Goal: Transaction & Acquisition: Purchase product/service

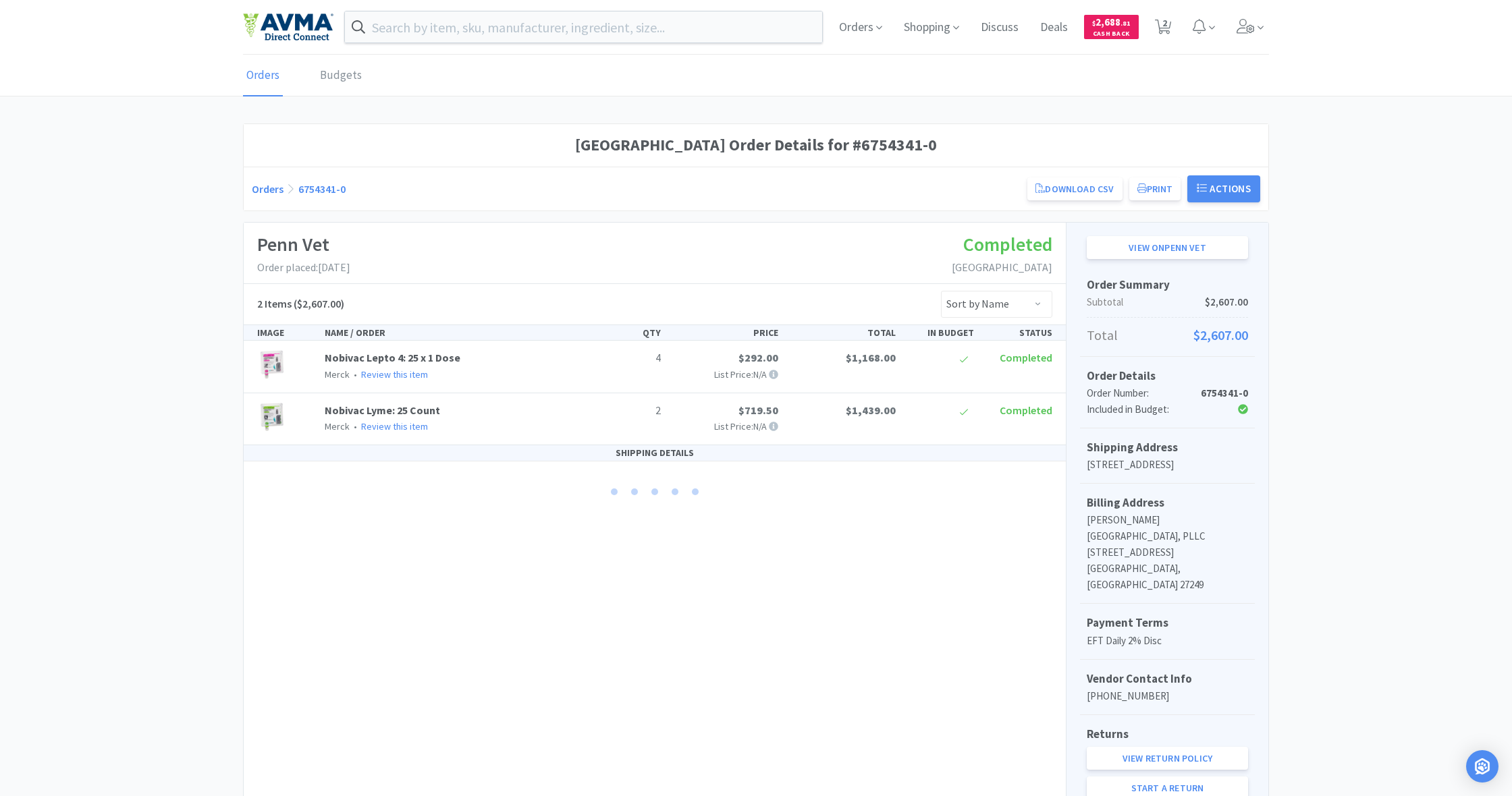
scroll to position [50, 0]
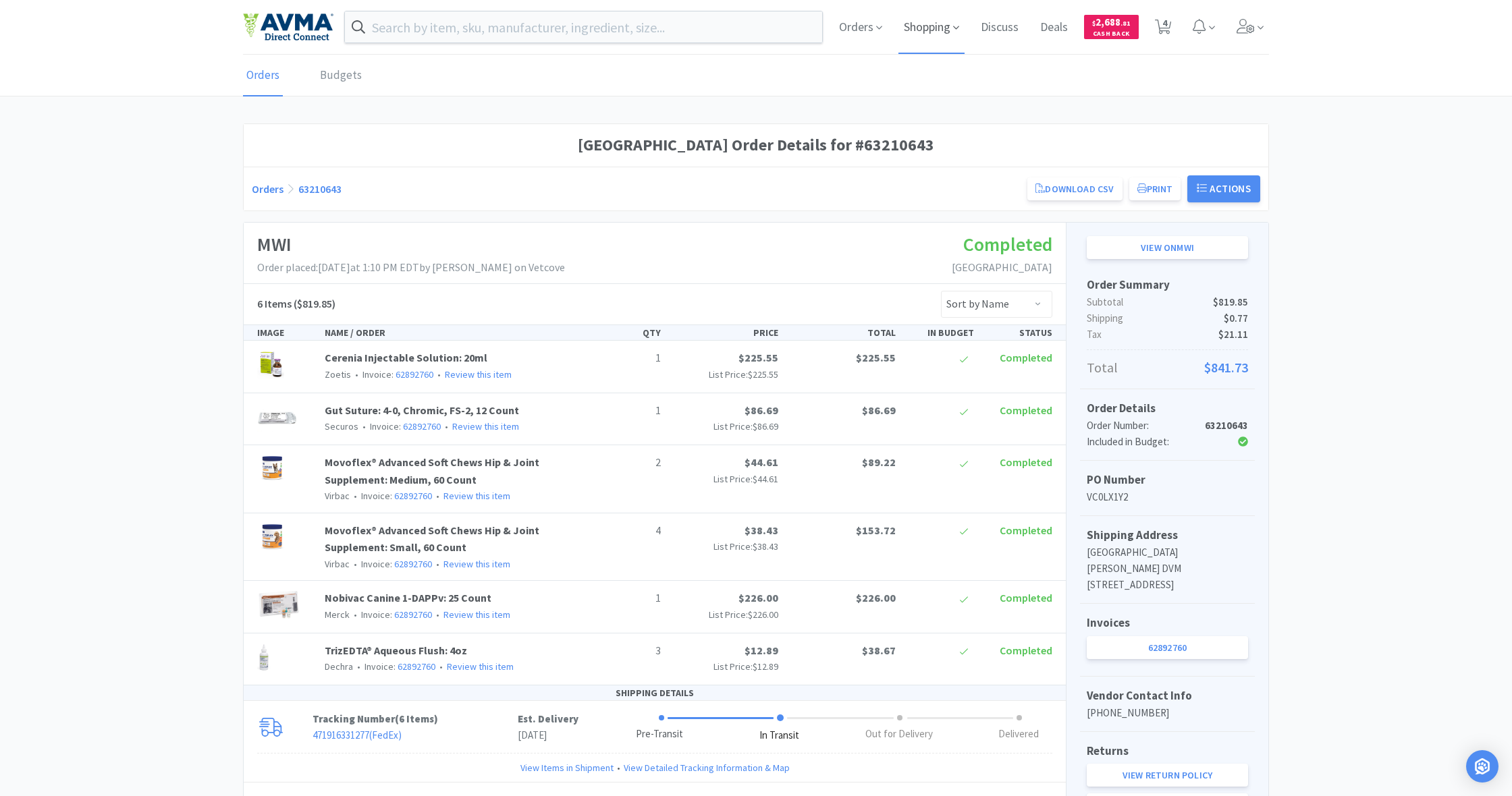
click at [926, 29] on span "Shopping" at bounding box center [932, 27] width 66 height 54
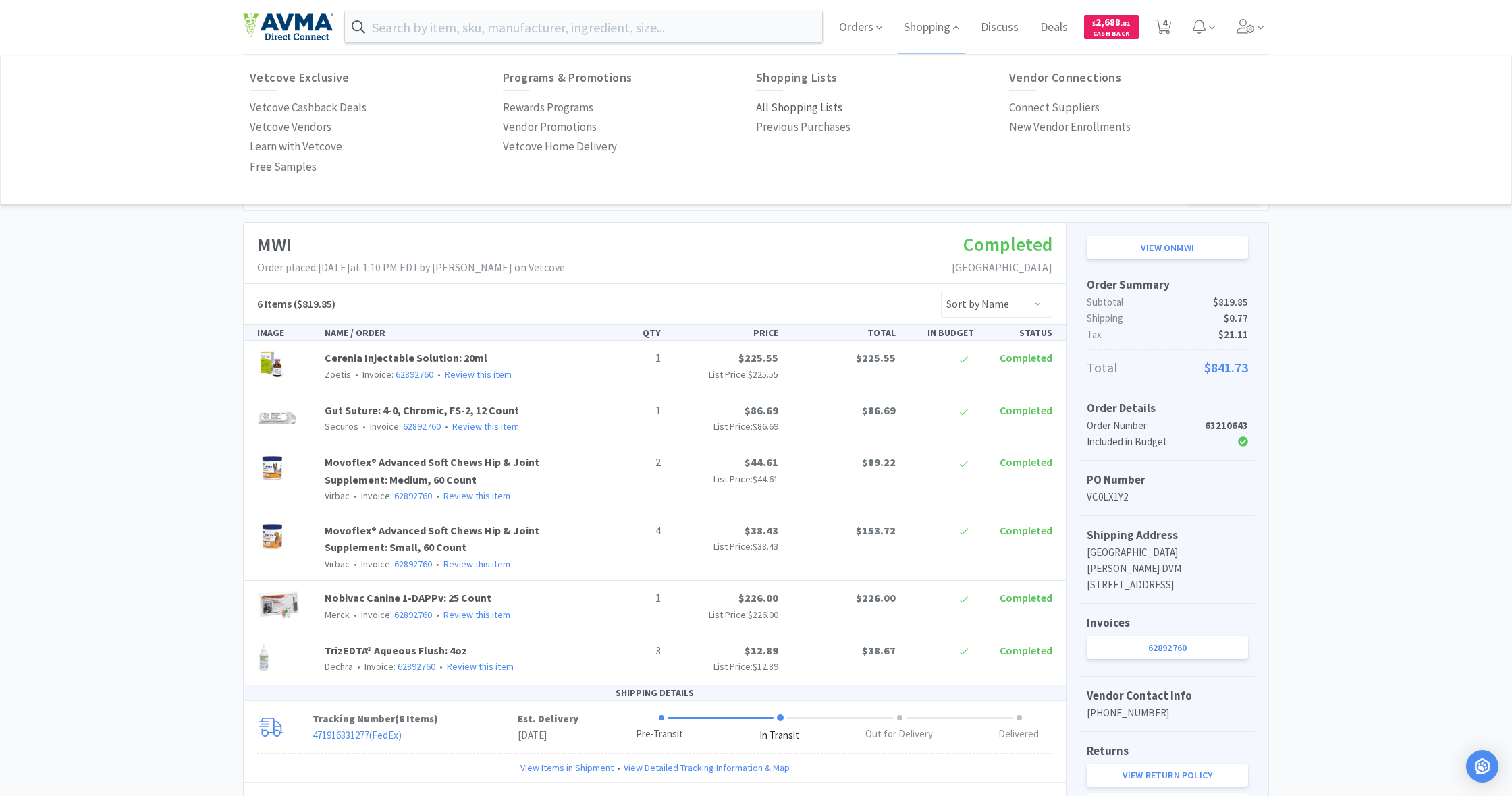
click at [785, 110] on p "All Shopping Lists" at bounding box center [799, 107] width 86 height 18
select select "1"
select select "2"
select select "1"
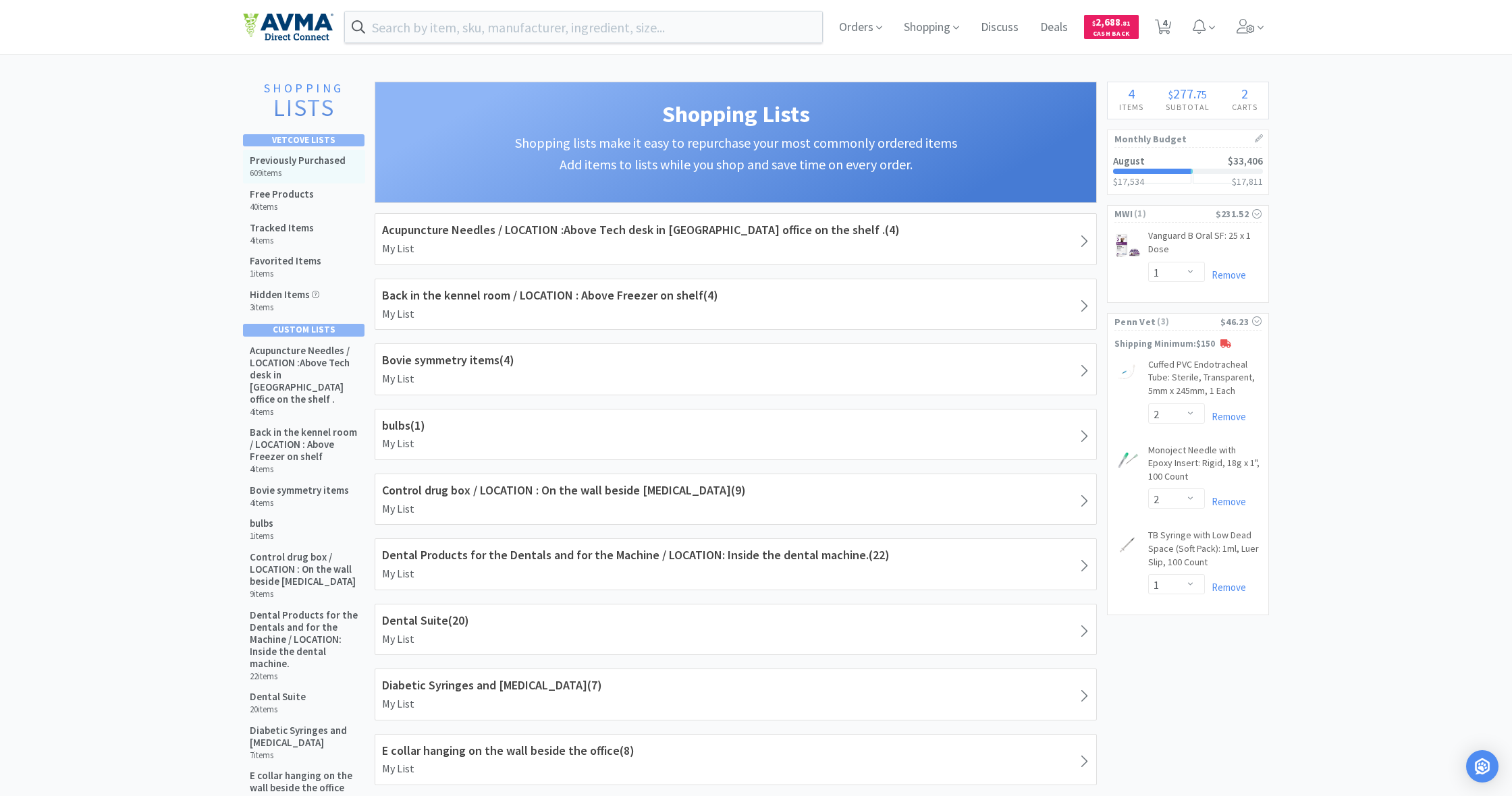
click at [304, 163] on h5 "Previously Purchased" at bounding box center [297, 160] width 96 height 12
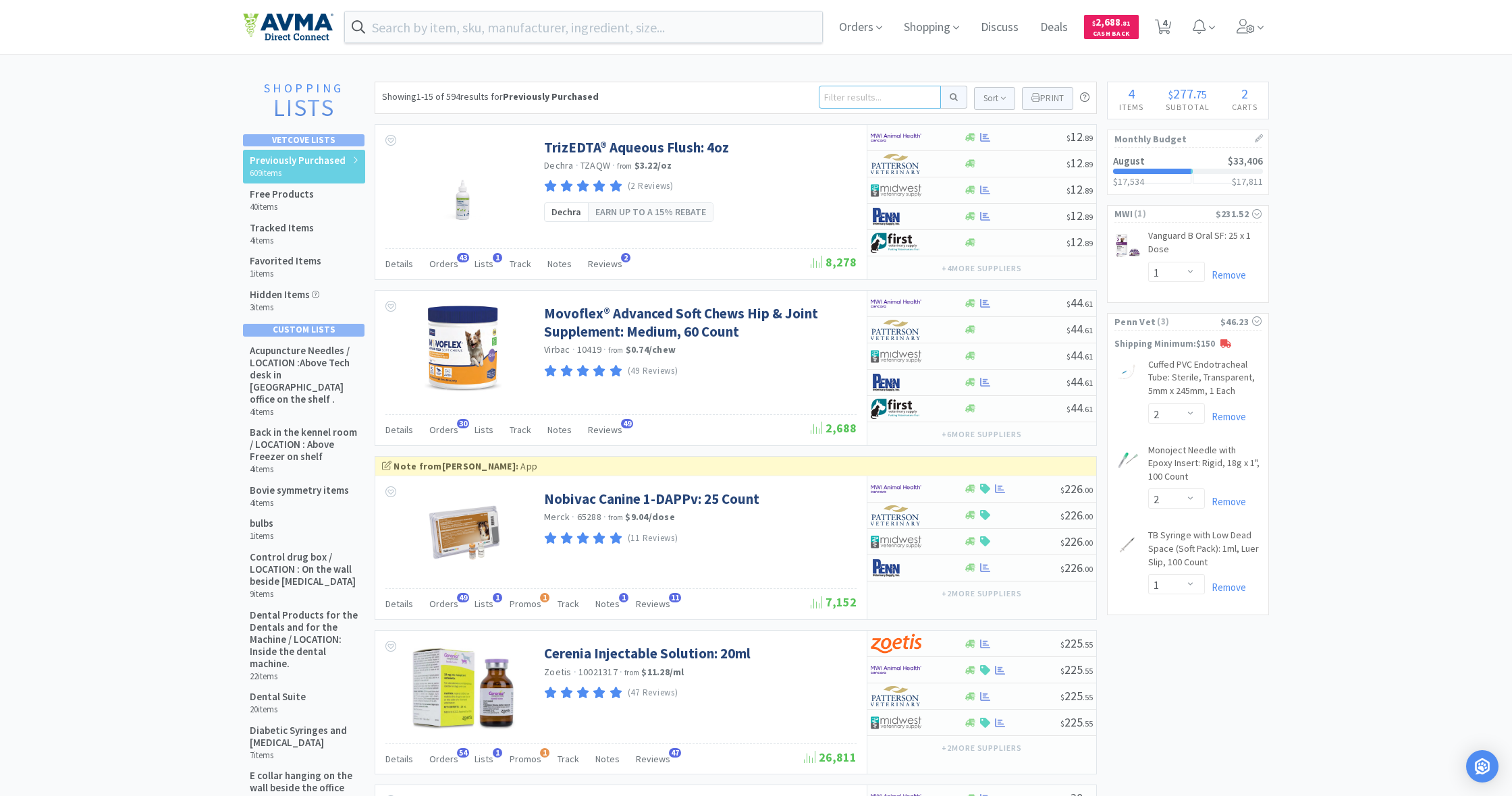
click at [841, 96] on input at bounding box center [880, 97] width 122 height 23
type input "vetmedin"
click at [952, 97] on button at bounding box center [954, 97] width 27 height 23
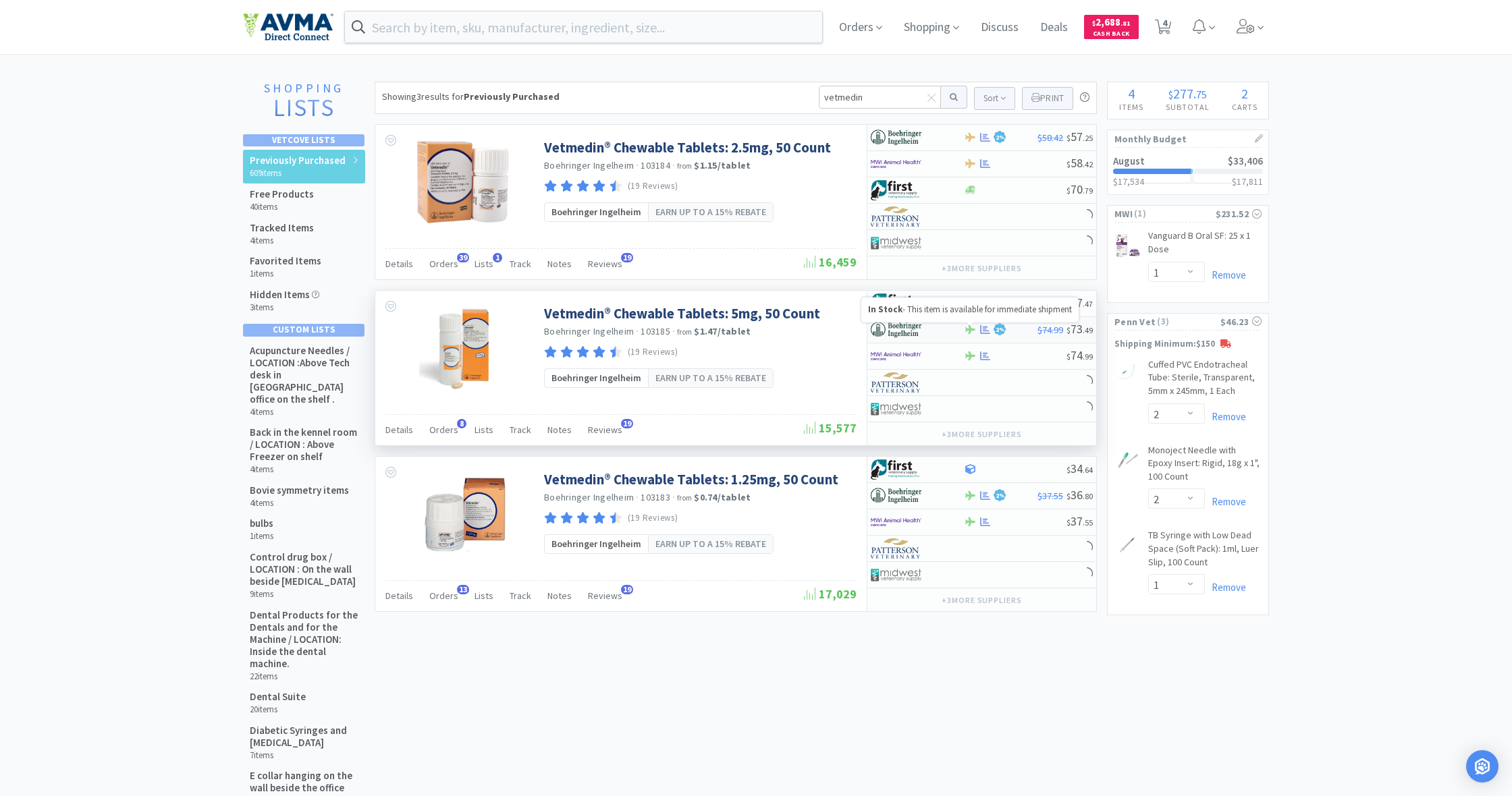
click at [970, 331] on icon at bounding box center [970, 329] width 10 height 9
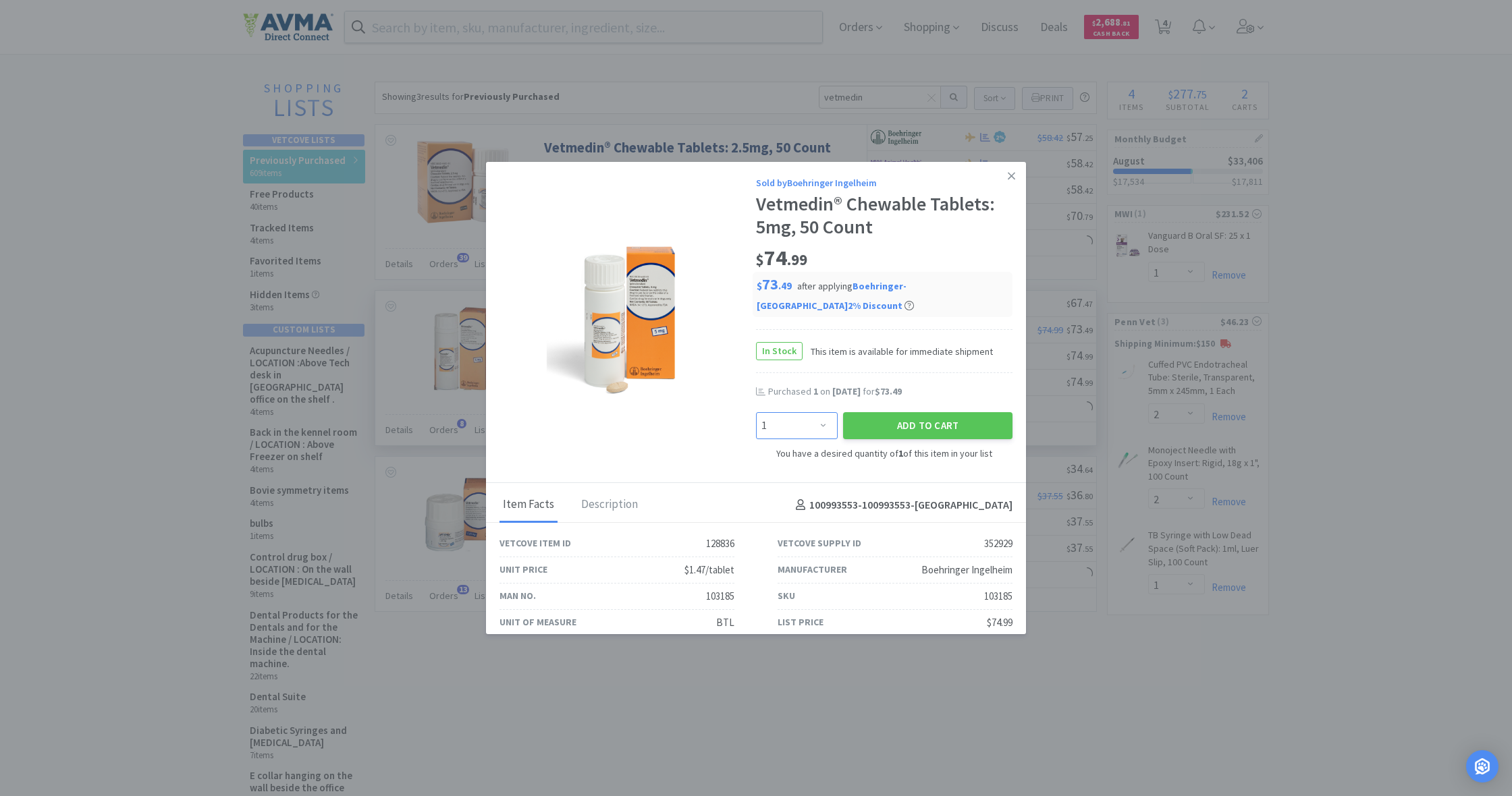
select select "2"
click at [917, 412] on button "Add to Cart" at bounding box center [928, 426] width 170 height 27
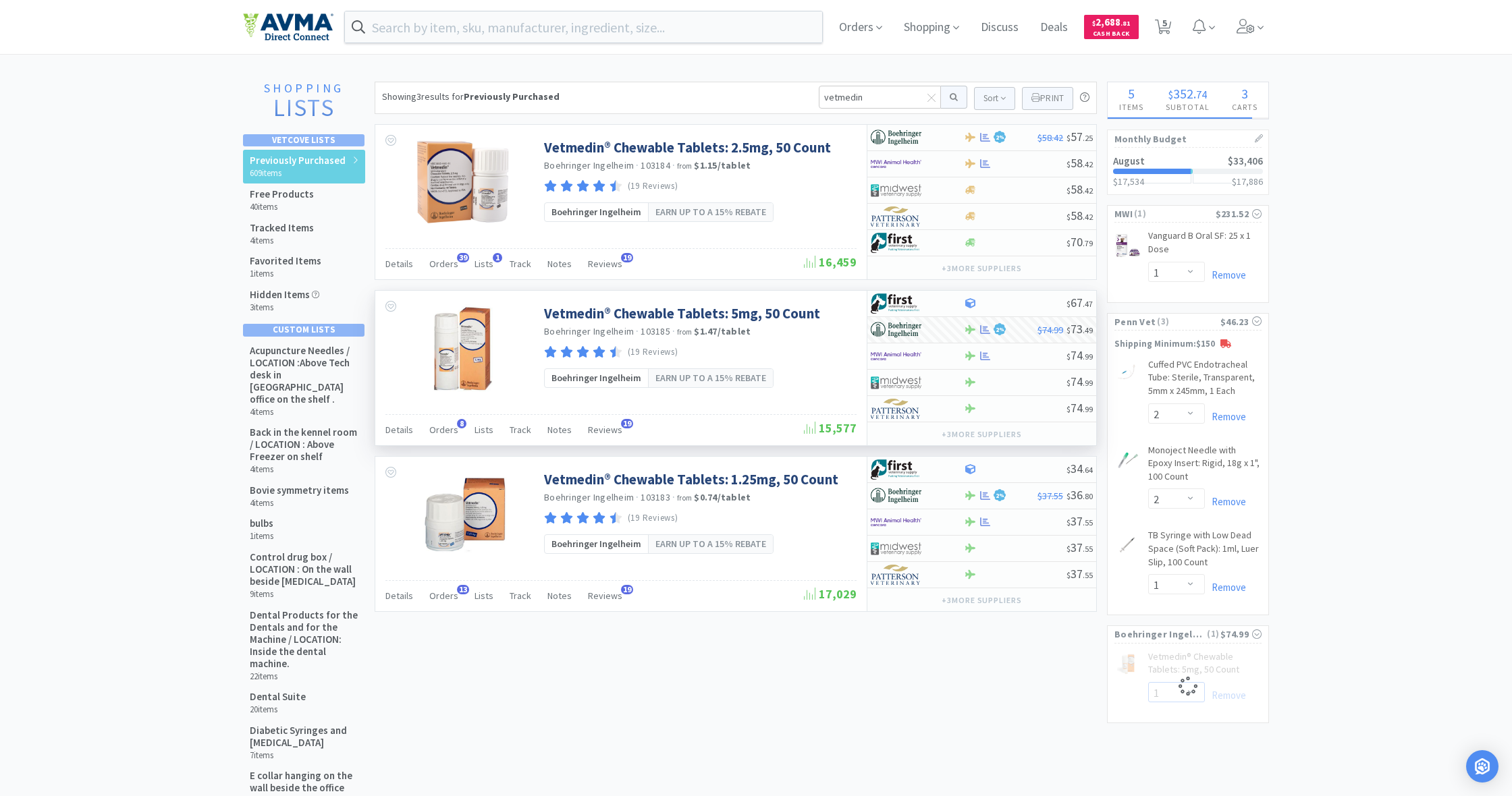
select select "2"
click at [1158, 26] on icon at bounding box center [1163, 27] width 17 height 15
select select "2"
select select "1"
select select "2"
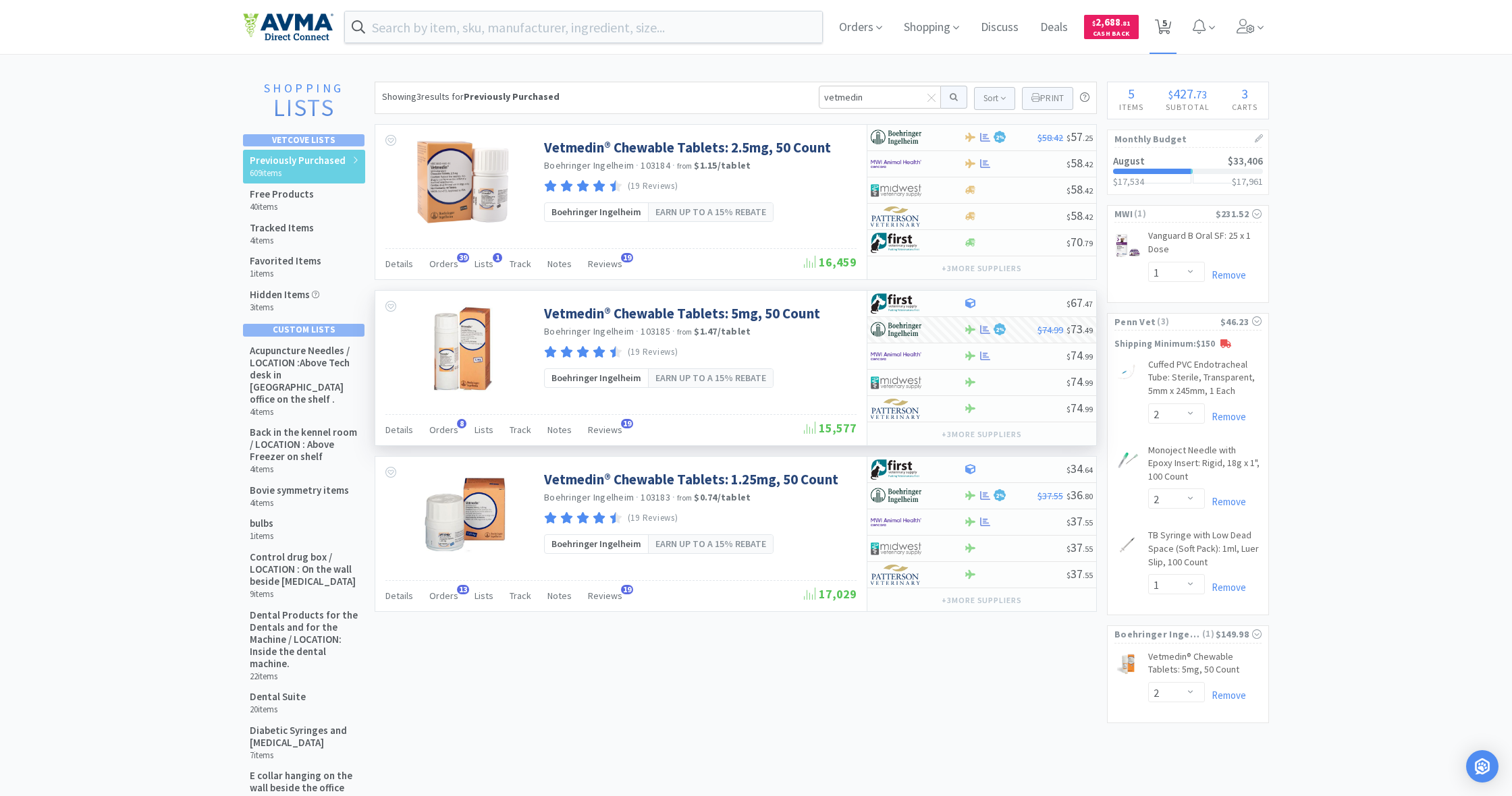
select select "2"
select select "1"
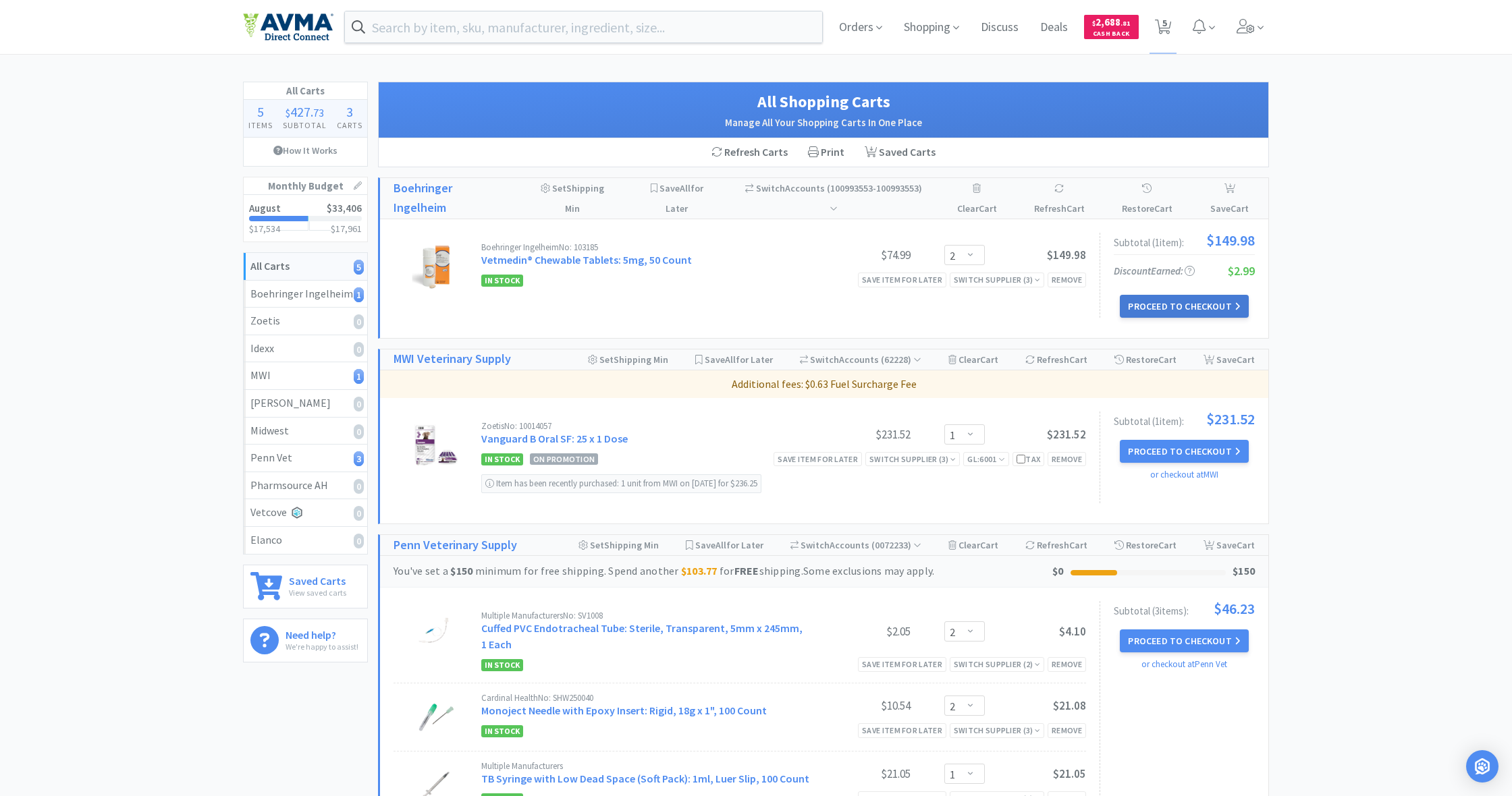
click at [1172, 302] on button "Proceed to Checkout" at bounding box center [1184, 306] width 128 height 23
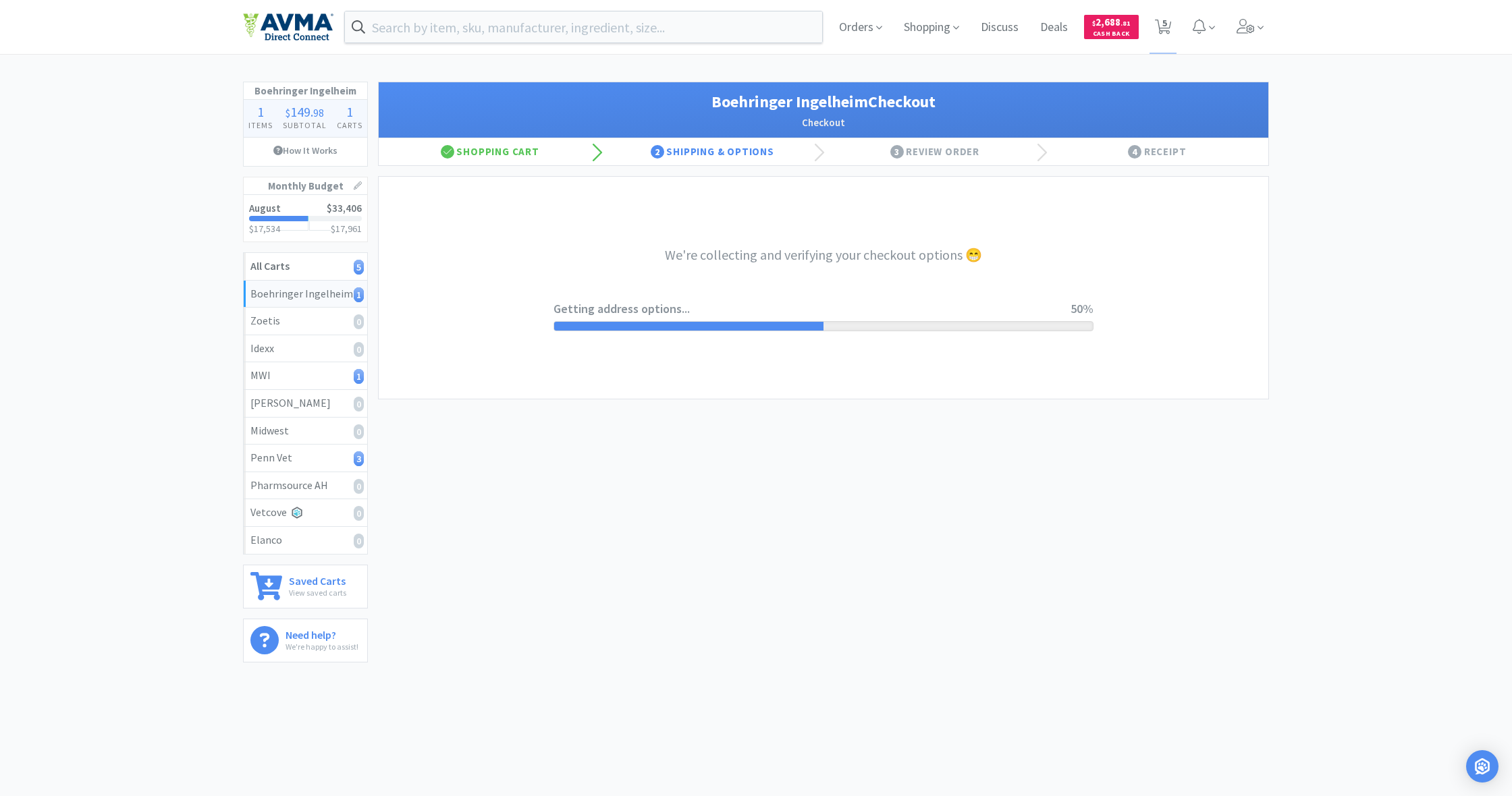
select select "invoice"
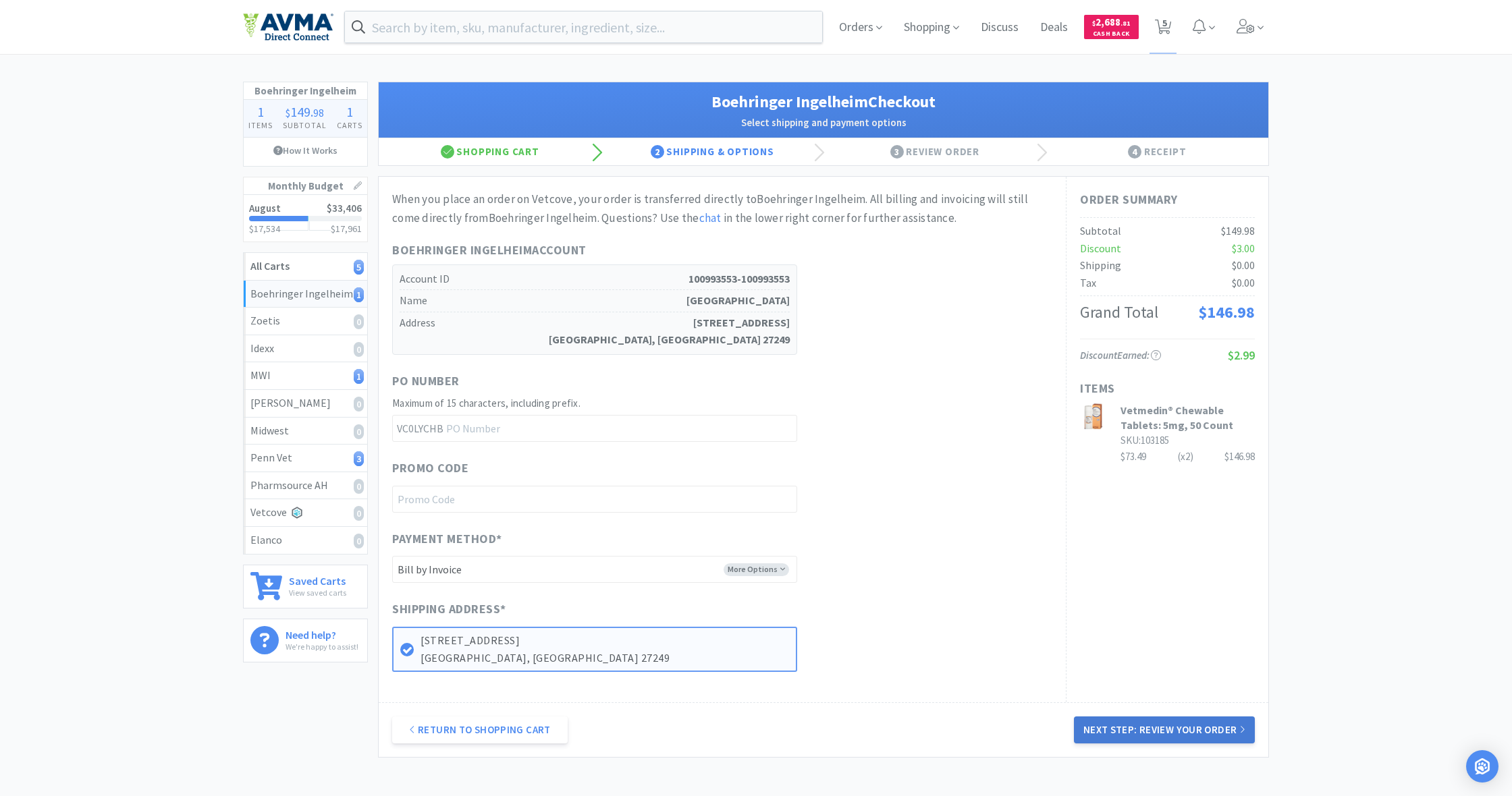
click at [1188, 730] on button "Next Step: Review Your Order" at bounding box center [1165, 731] width 181 height 27
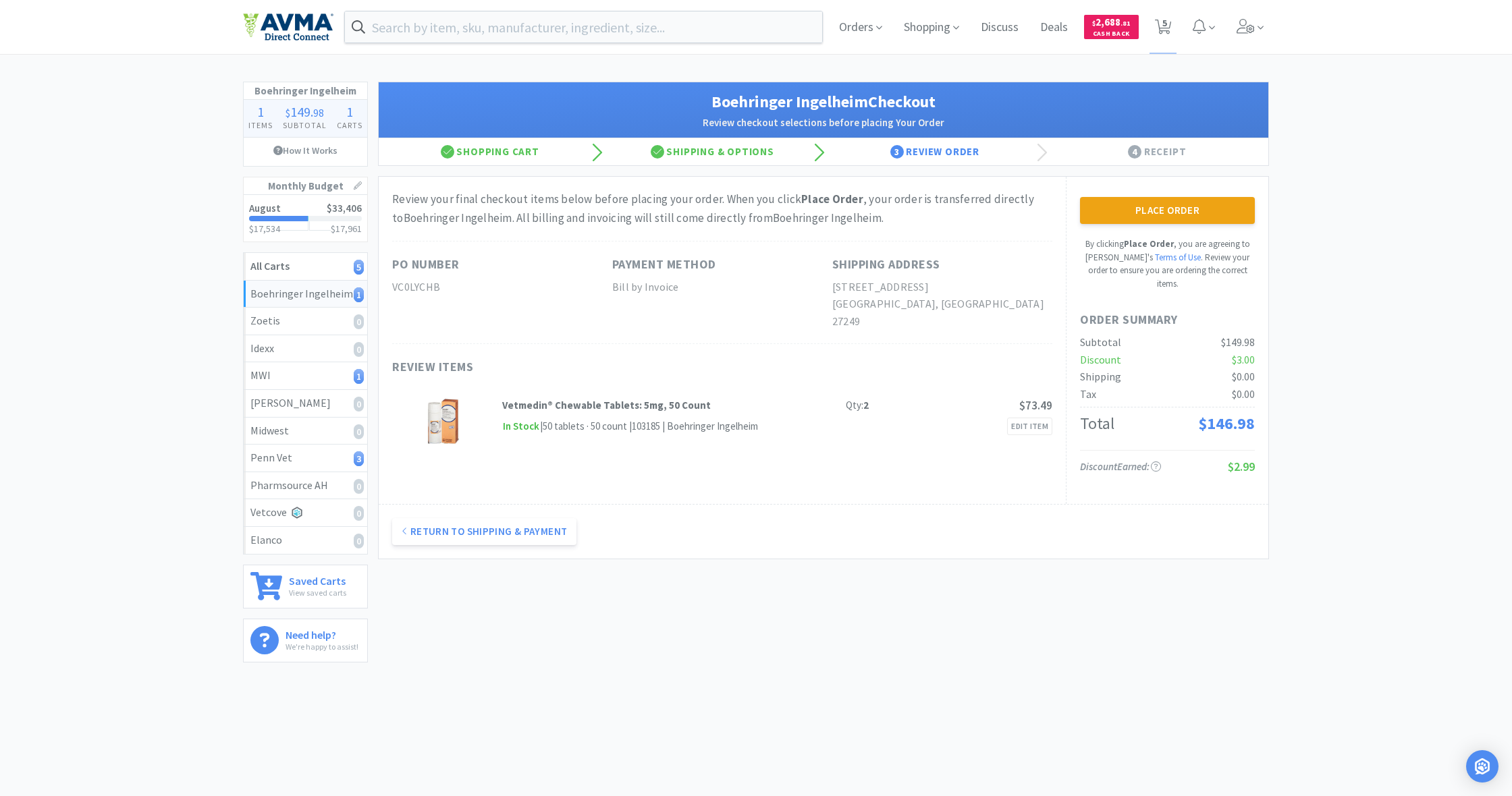
click at [1165, 214] on button "Place Order" at bounding box center [1167, 211] width 175 height 27
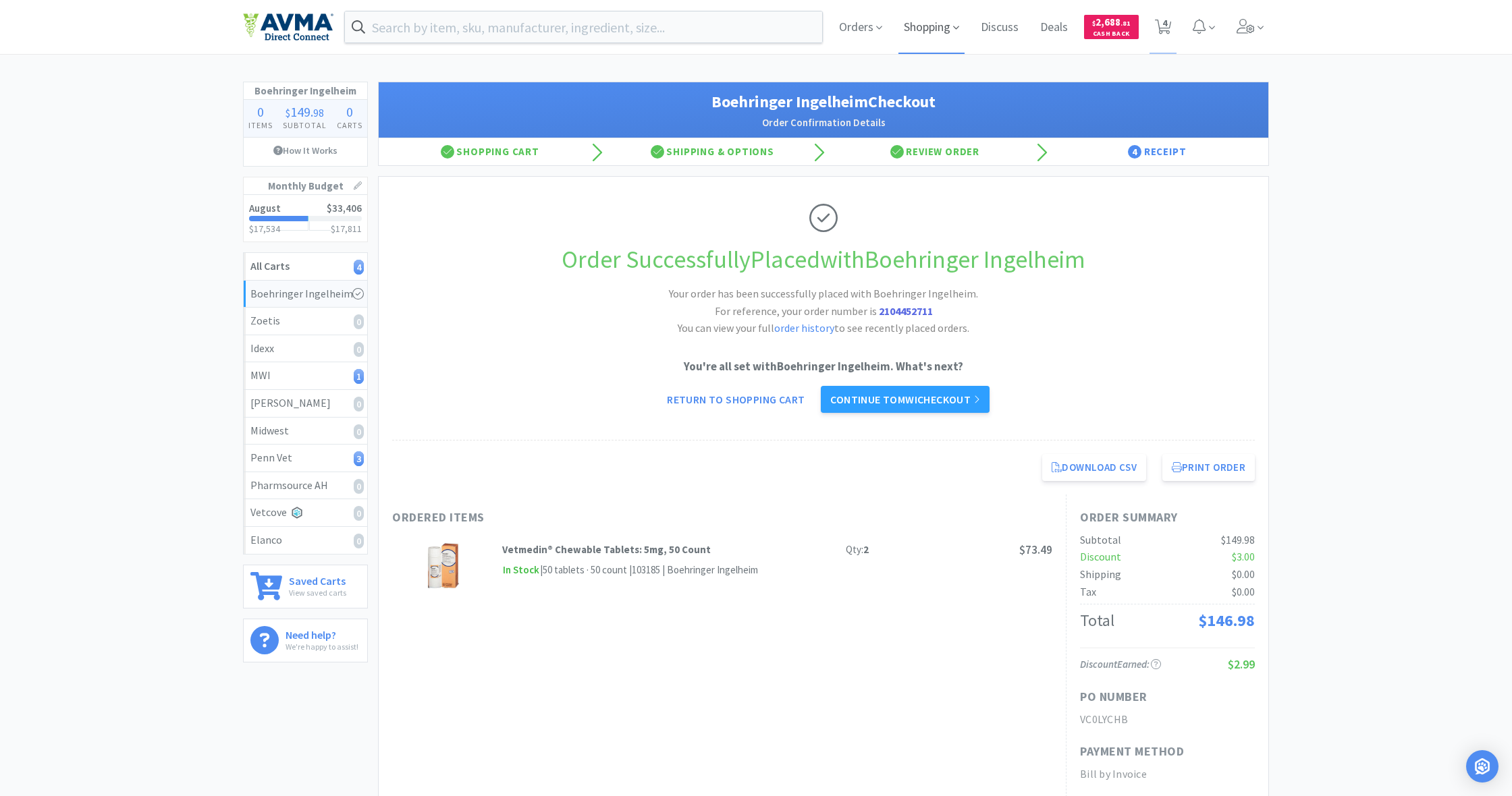
click at [925, 27] on span "Shopping" at bounding box center [932, 27] width 66 height 54
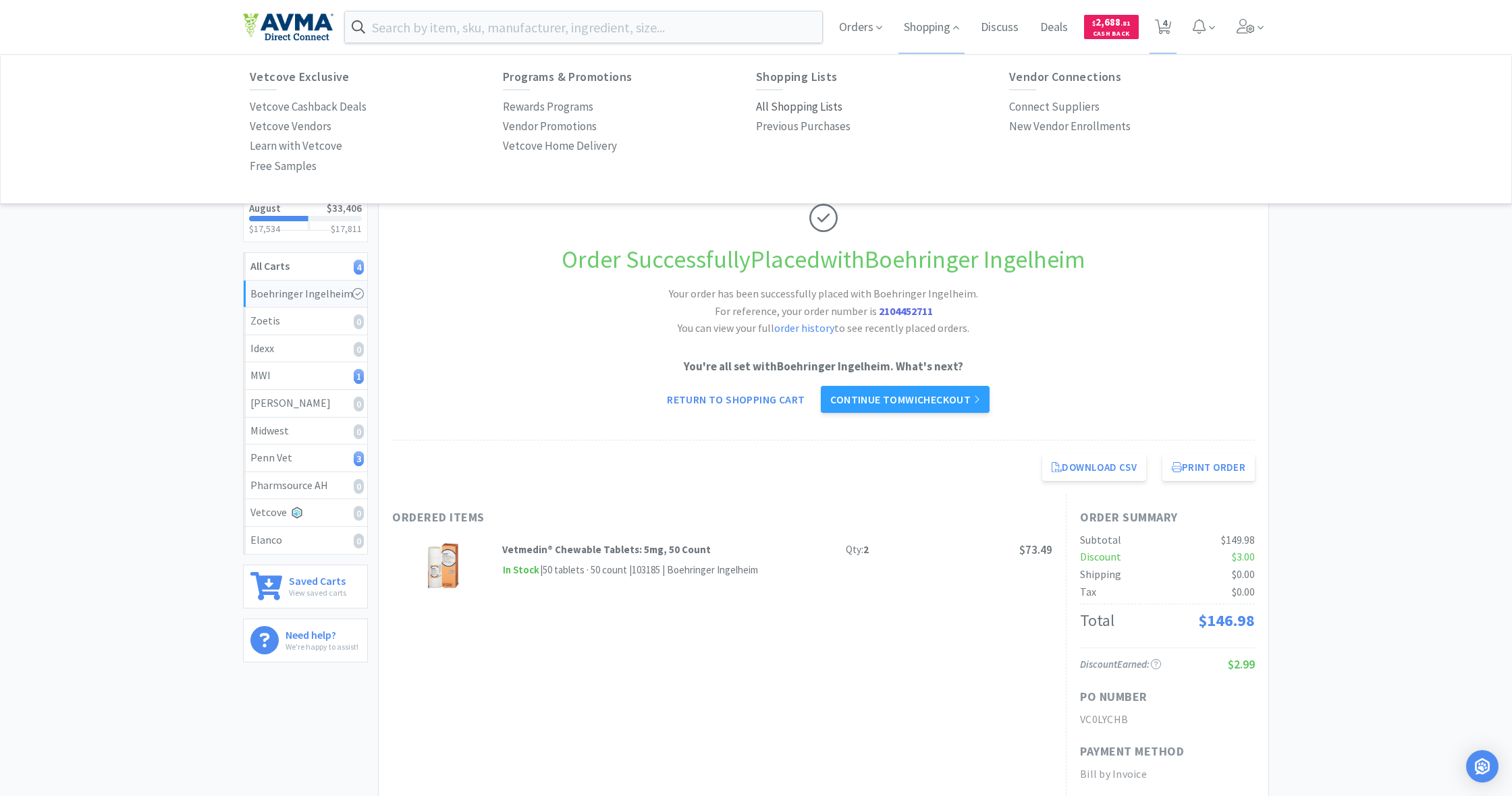
click at [793, 105] on p "All Shopping Lists" at bounding box center [799, 106] width 86 height 18
select select "1"
select select "2"
select select "1"
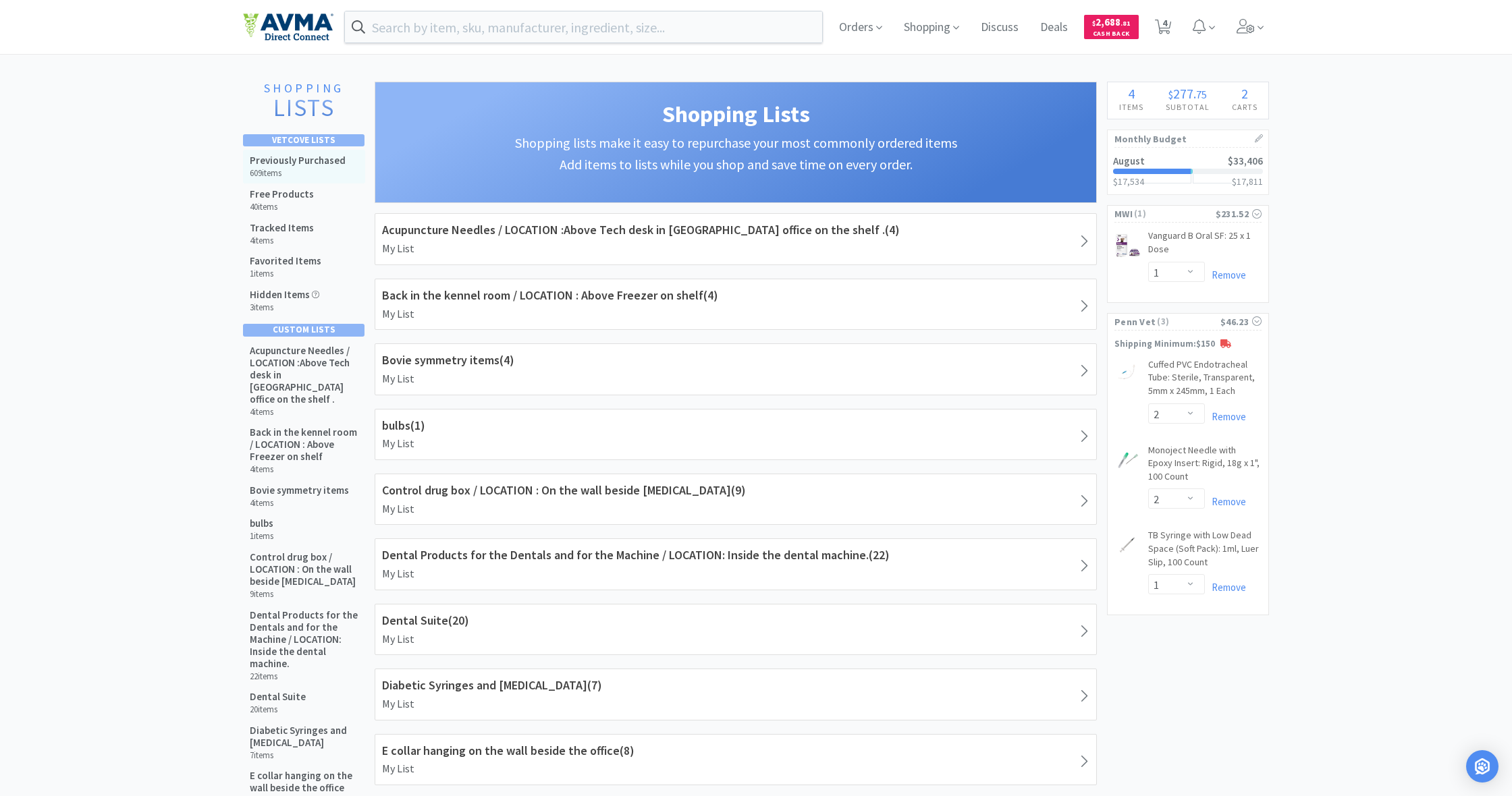
click at [290, 160] on h5 "Previously Purchased" at bounding box center [297, 160] width 96 height 12
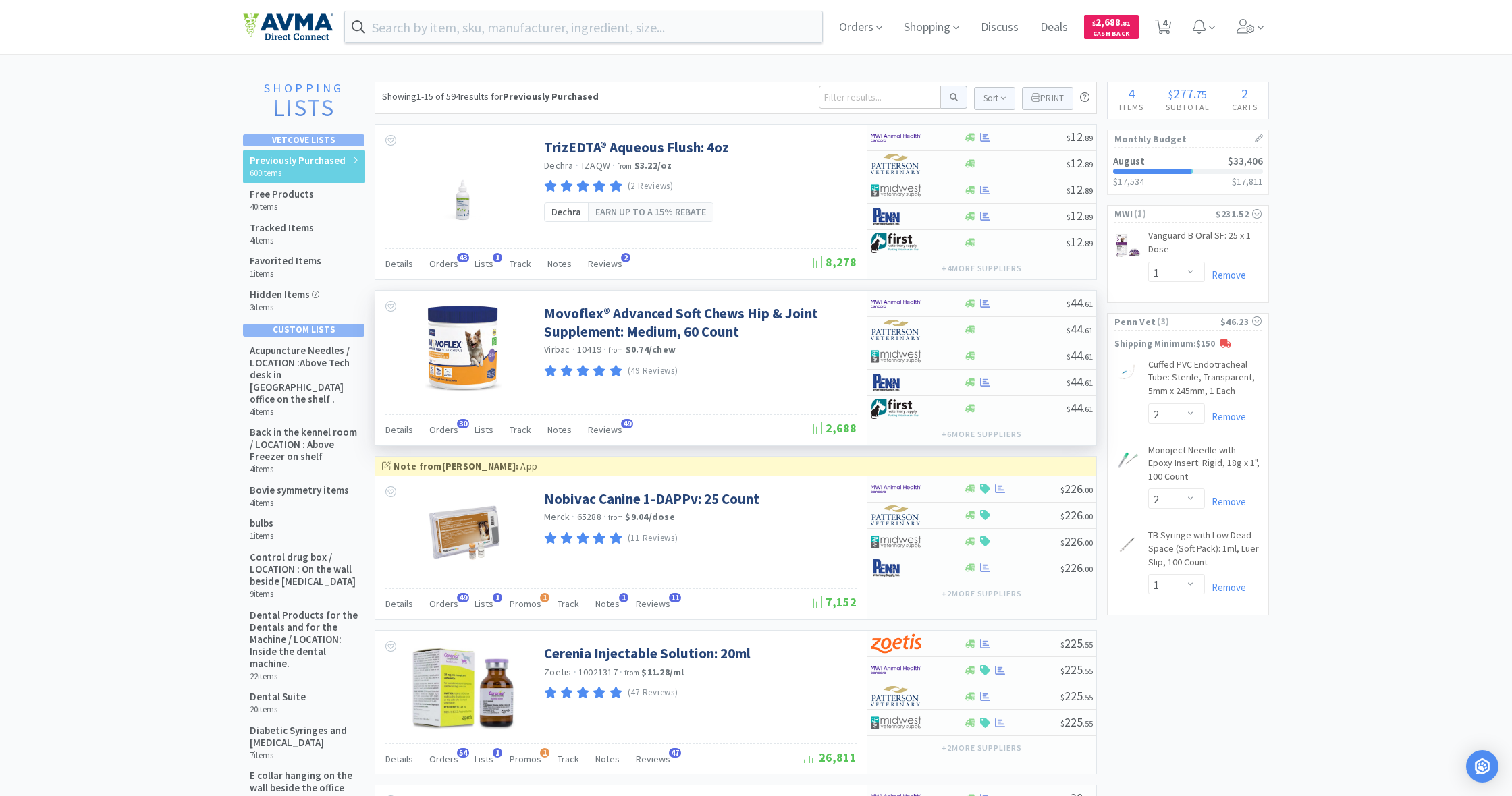
scroll to position [1, 0]
click at [852, 95] on input at bounding box center [880, 96] width 122 height 23
type input "senergy"
click at [952, 96] on button at bounding box center [954, 96] width 27 height 23
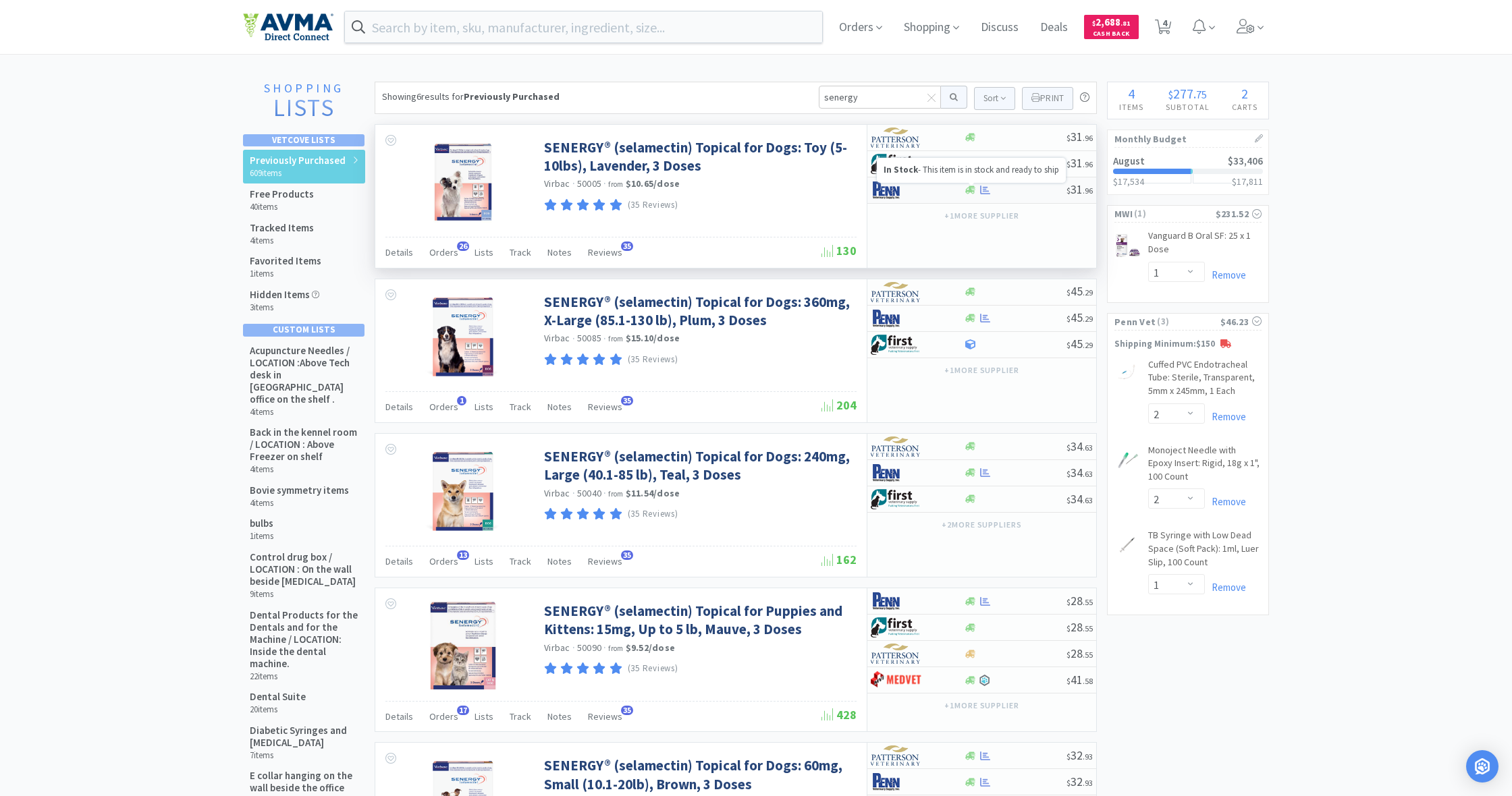
click at [967, 192] on icon at bounding box center [970, 190] width 10 height 8
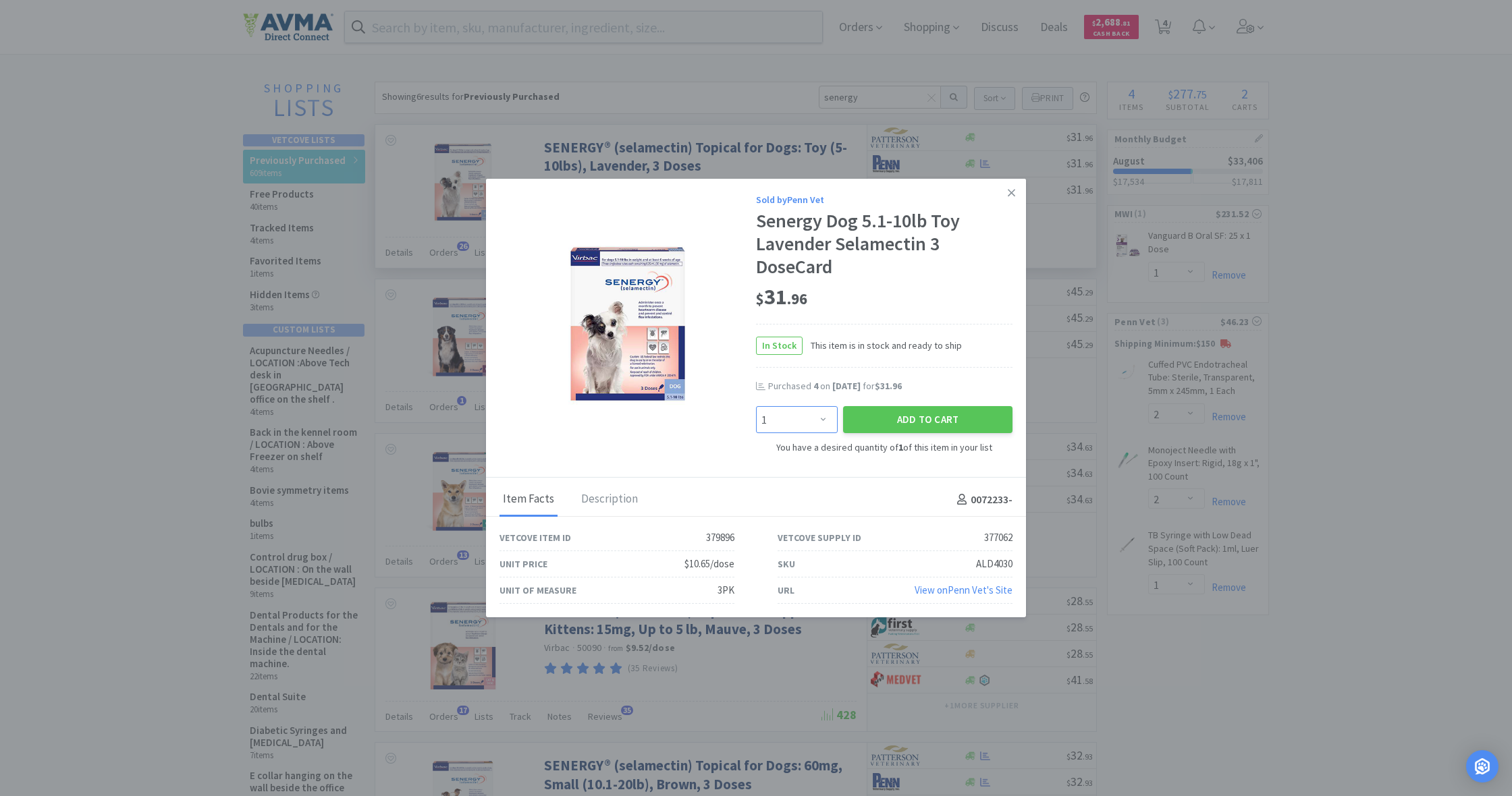
select select "4"
click at [937, 417] on button "Add to Cart" at bounding box center [928, 420] width 170 height 27
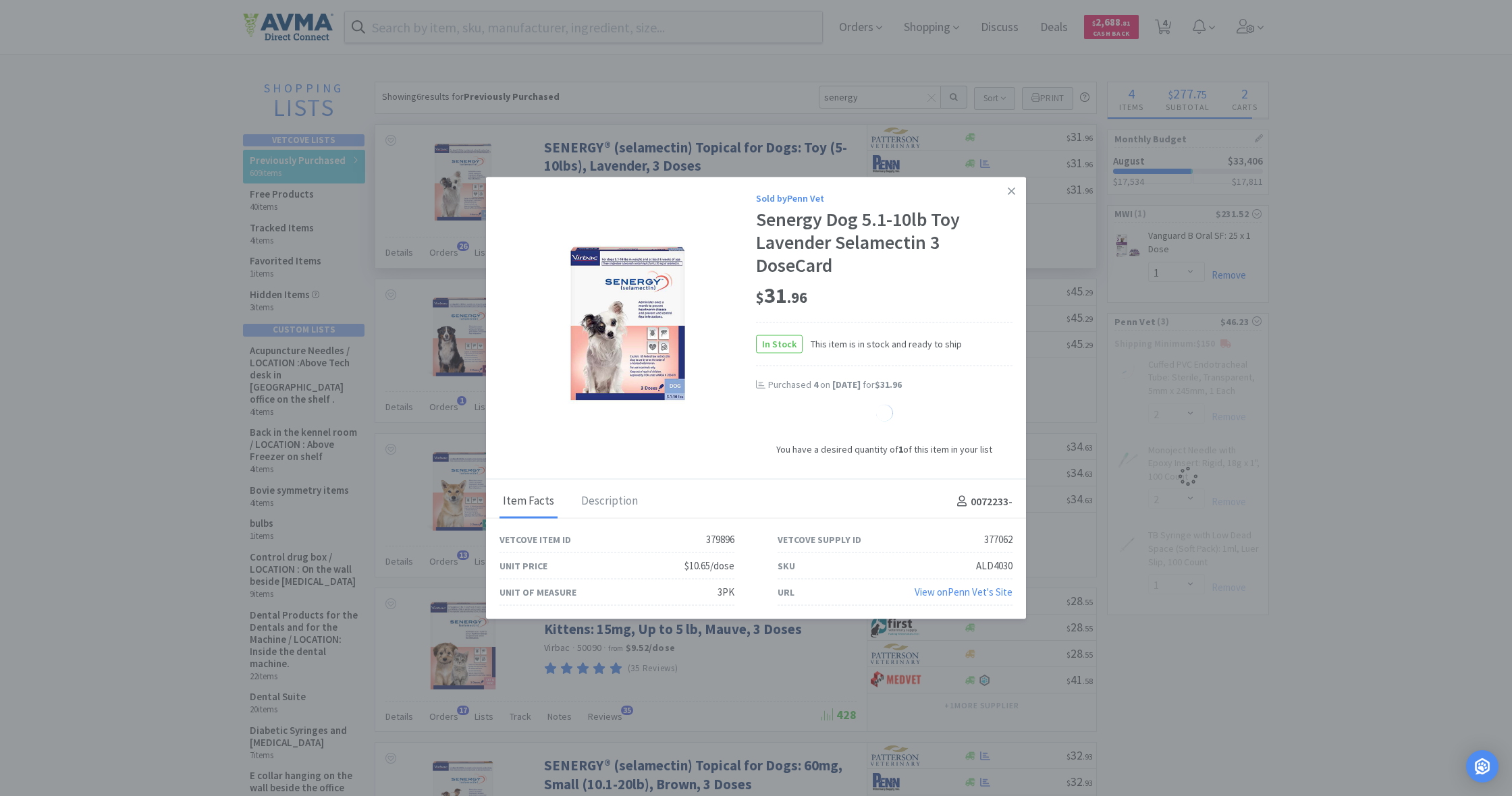
select select "4"
select select "1"
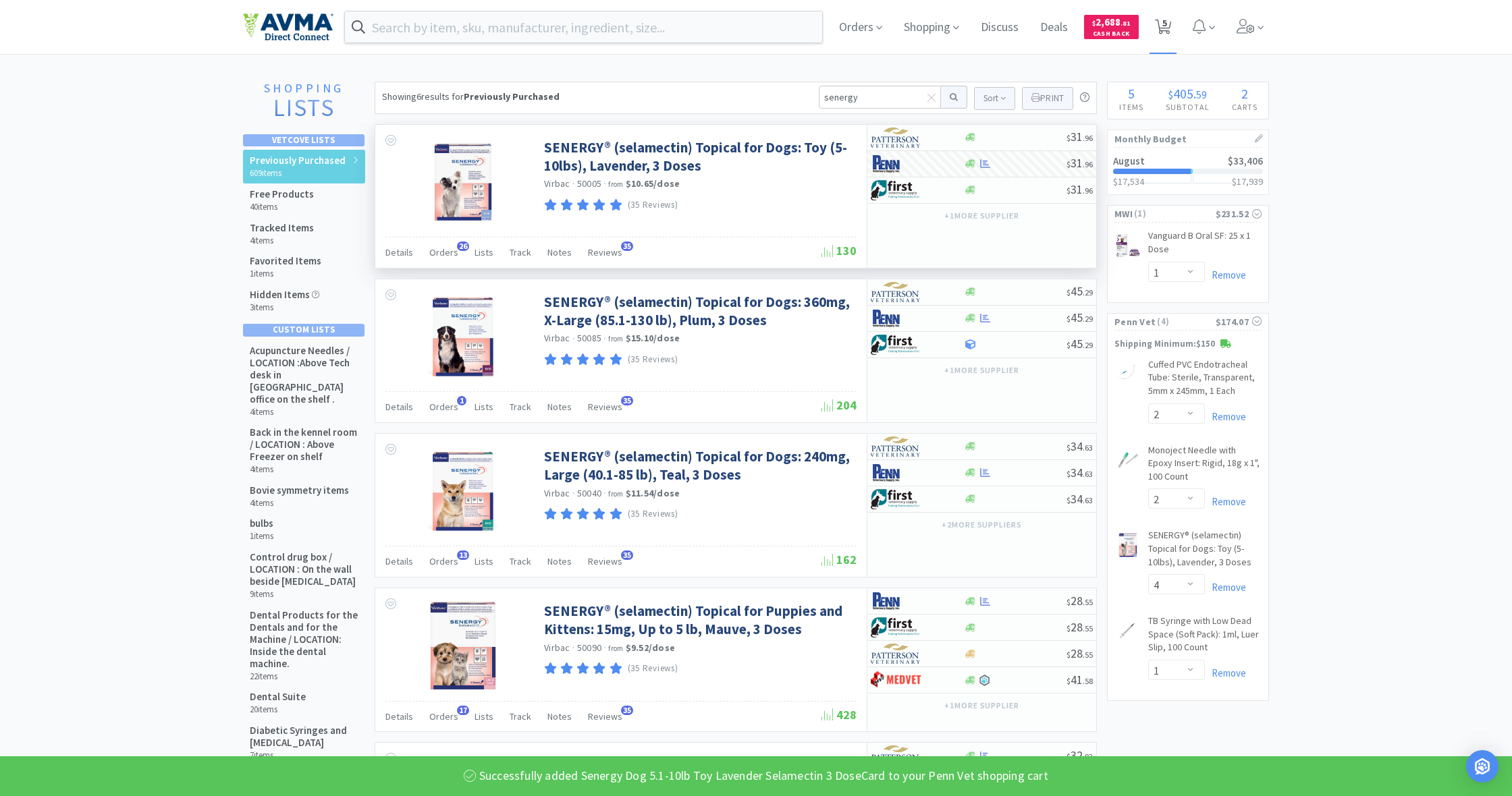
click at [1156, 32] on icon at bounding box center [1163, 27] width 17 height 15
select select "1"
select select "2"
select select "4"
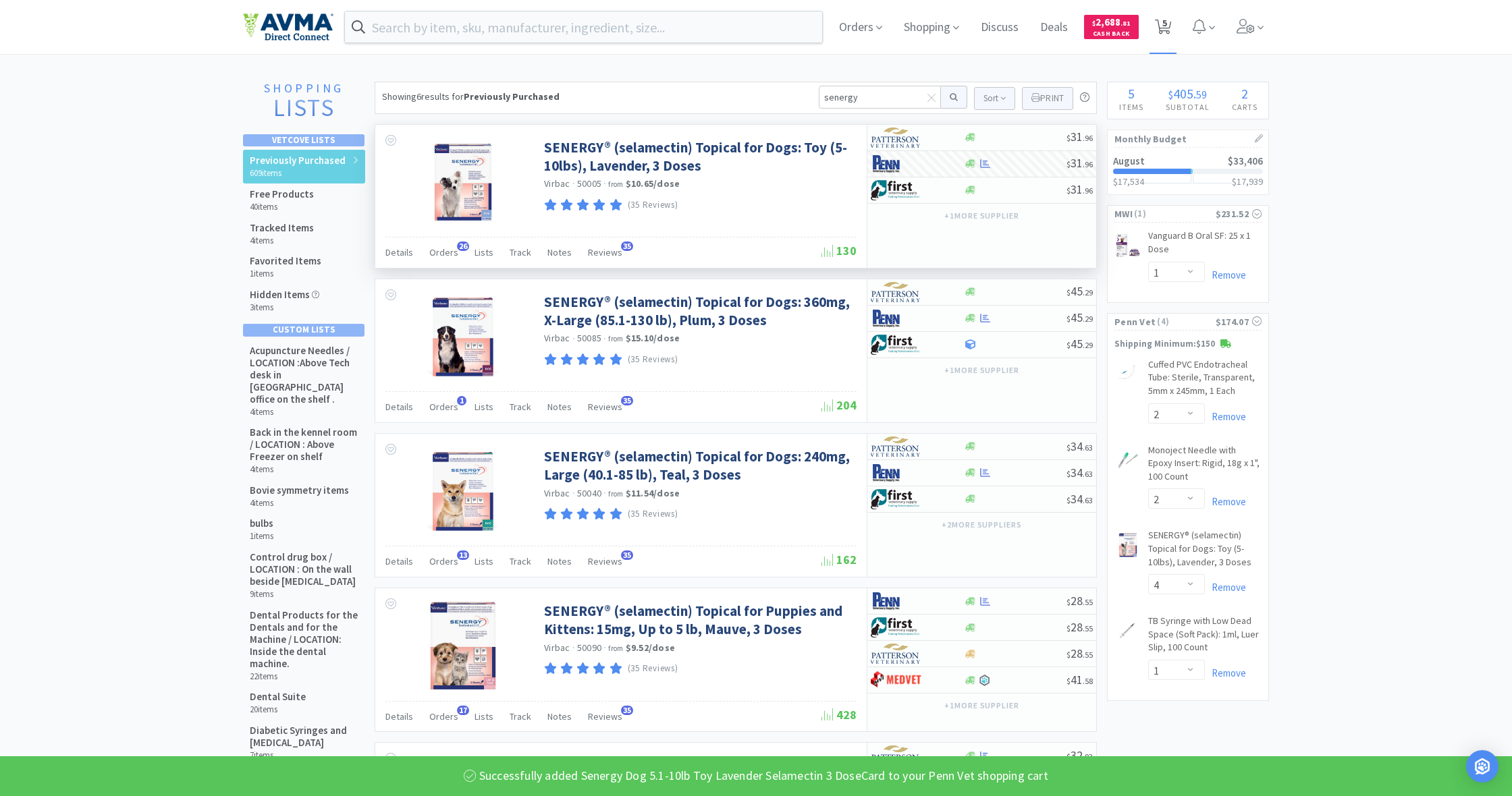
select select "1"
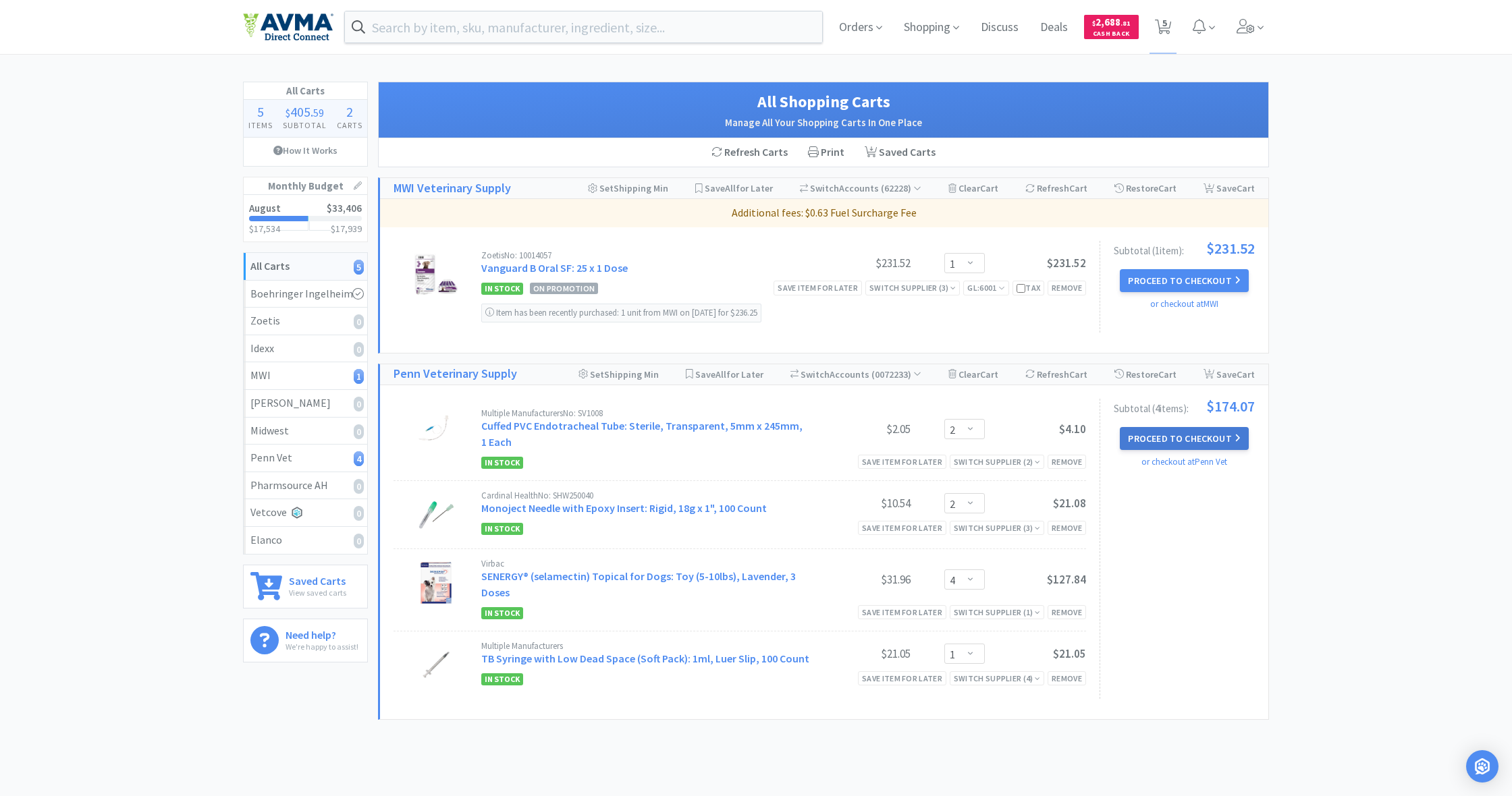
click at [1192, 440] on button "Proceed to Checkout" at bounding box center [1184, 439] width 128 height 23
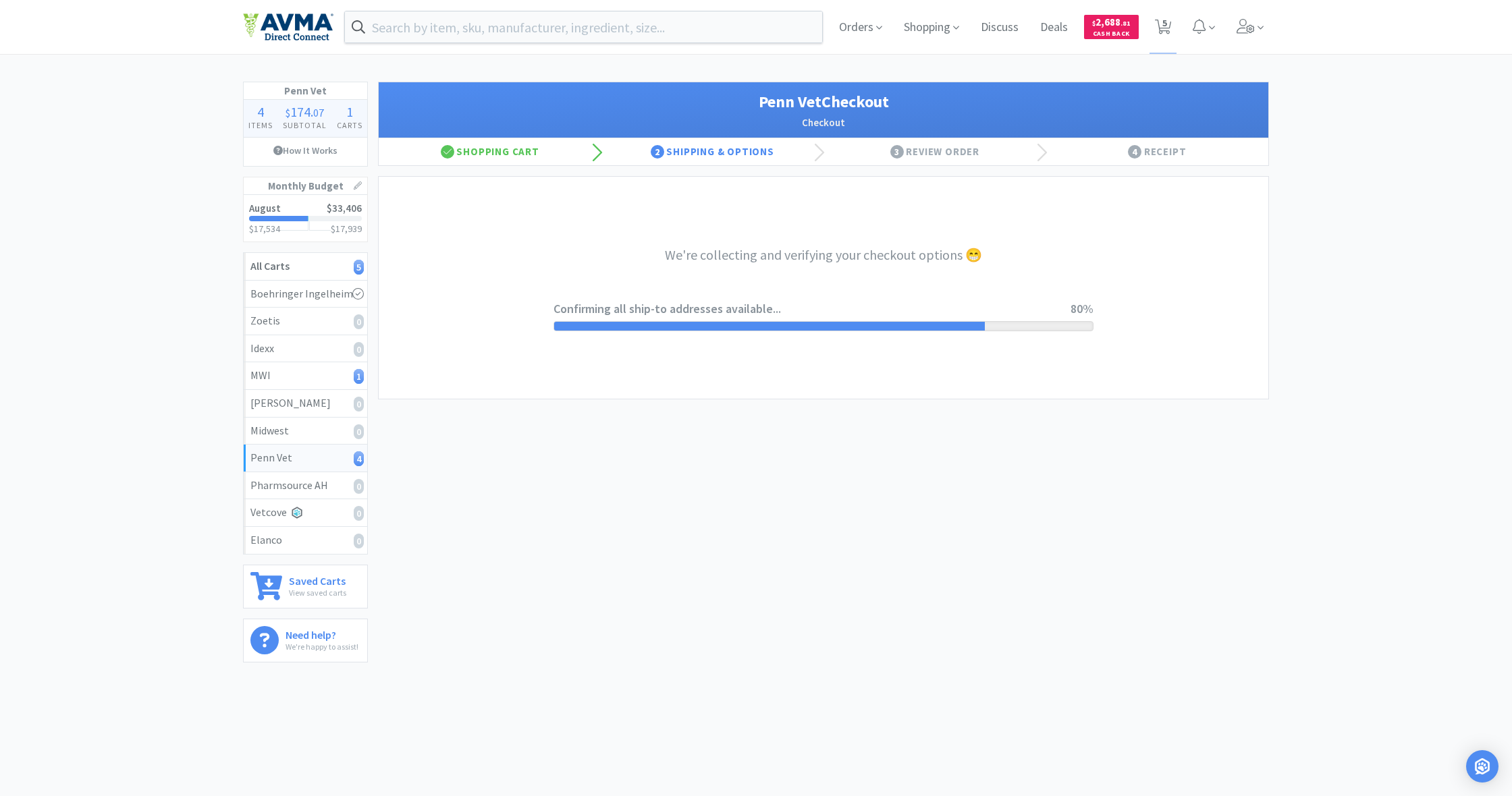
select select "terms"
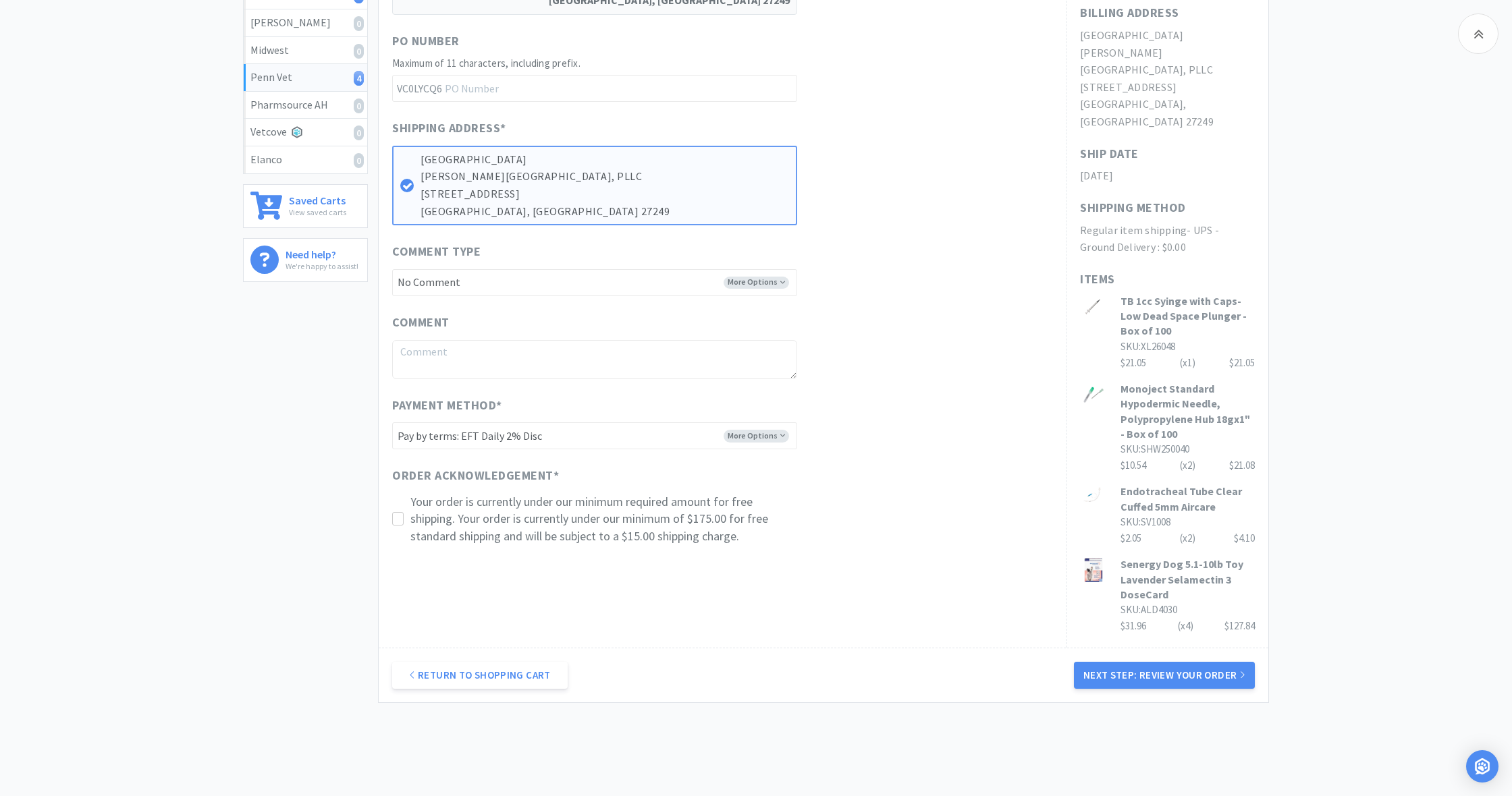
scroll to position [380, 0]
click at [1165, 663] on button "Next Step: Review Your Order" at bounding box center [1165, 677] width 181 height 27
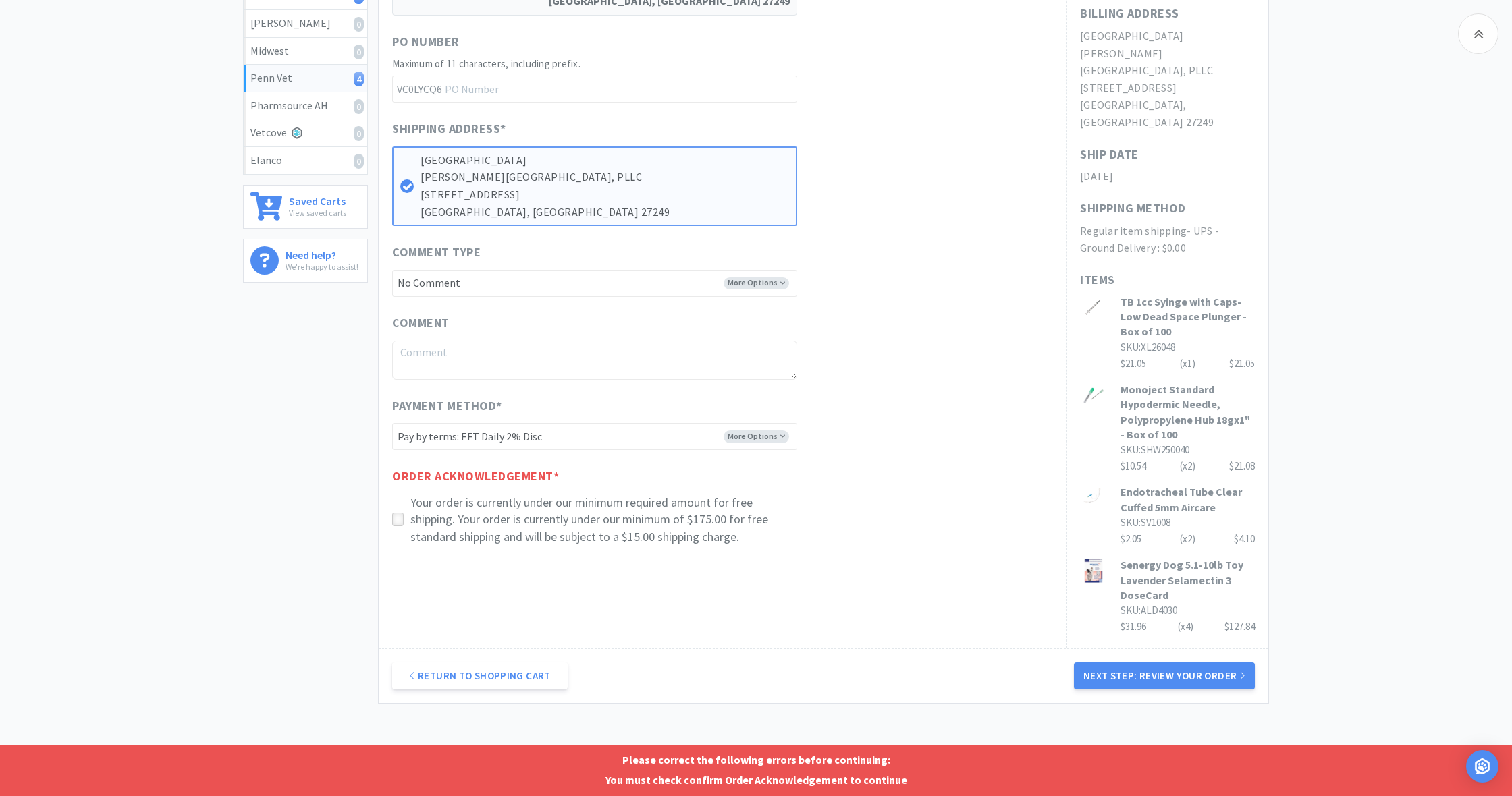
click at [400, 515] on icon at bounding box center [398, 520] width 10 height 10
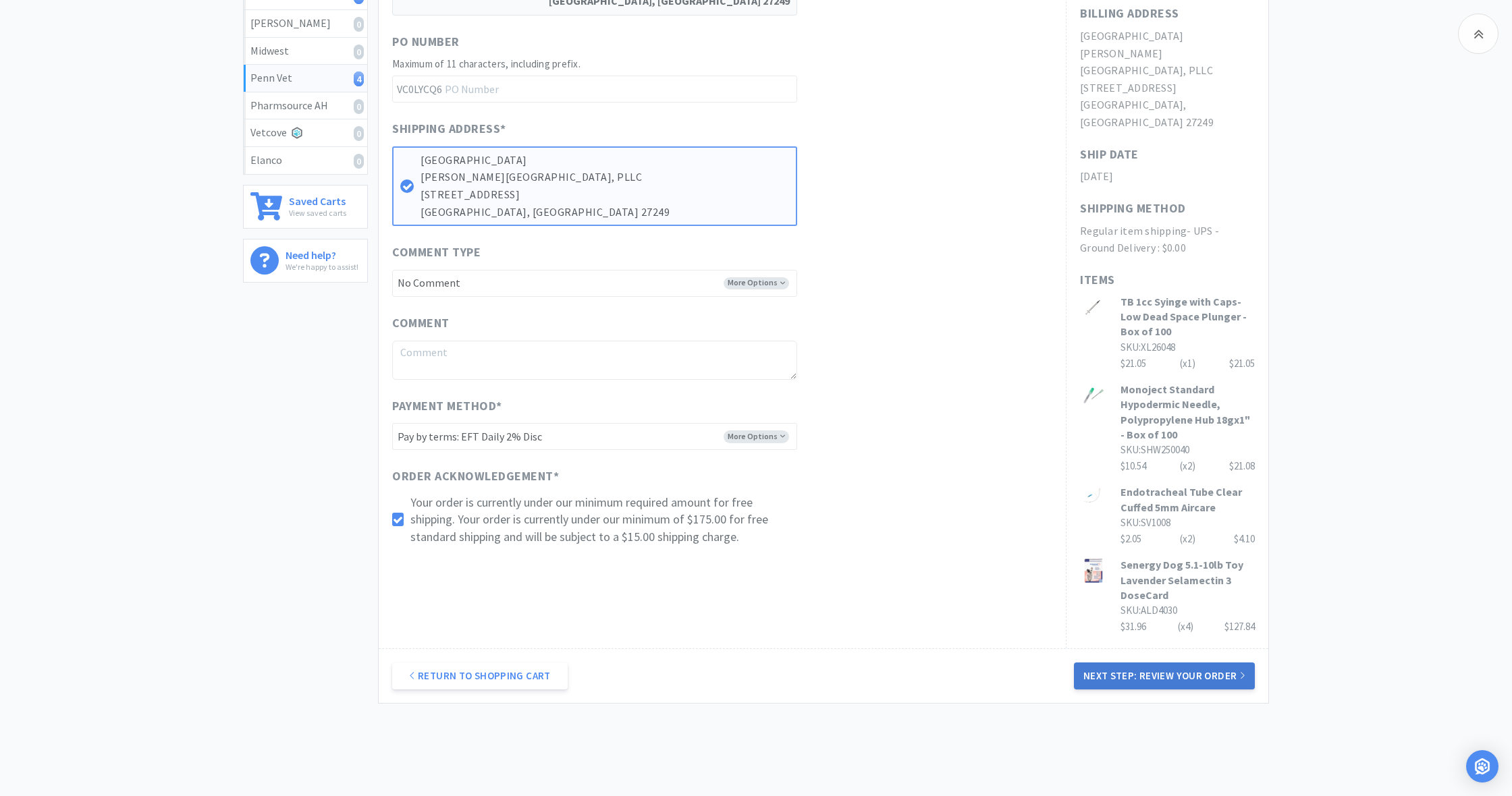
click at [1162, 663] on button "Next Step: Review Your Order" at bounding box center [1165, 677] width 181 height 27
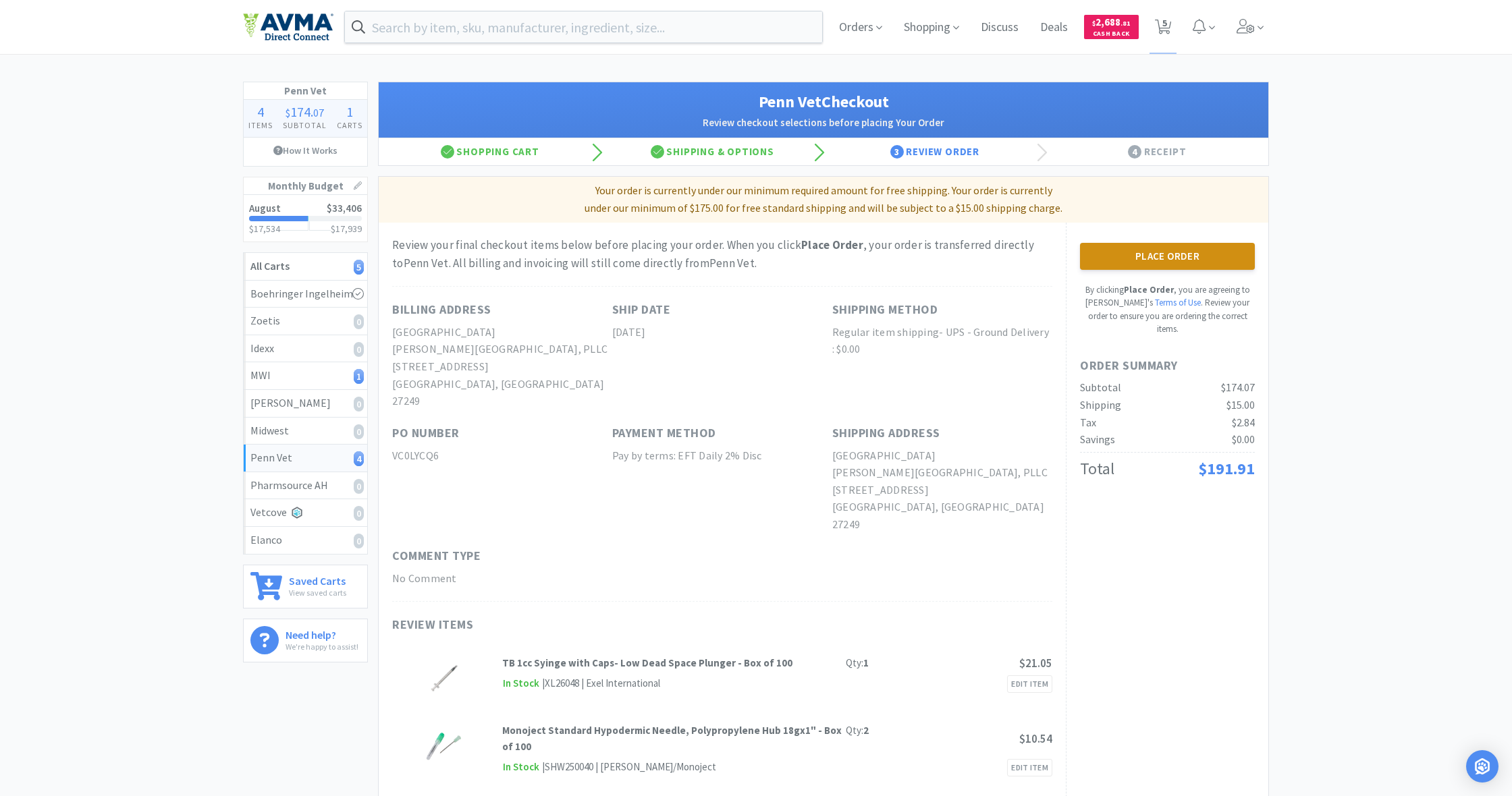
click at [1170, 256] on button "Place Order" at bounding box center [1167, 257] width 175 height 27
